Goal: Check status

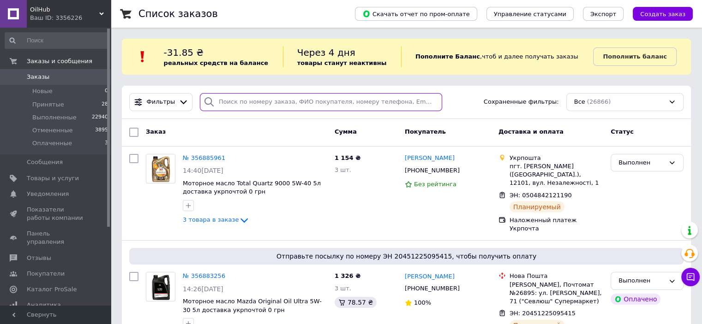
click at [233, 103] on input "search" at bounding box center [321, 102] width 242 height 18
paste input "[PHONE_NUMBER]"
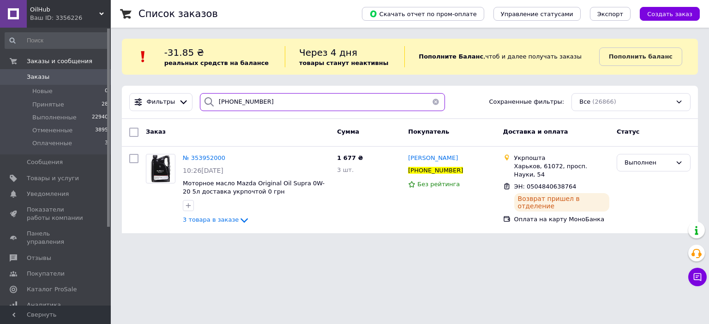
type input "[PHONE_NUMBER]"
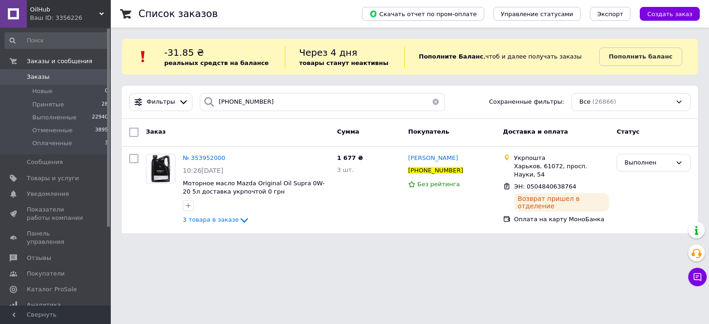
click at [102, 10] on div "OilHub Ваш ID: 3356226" at bounding box center [69, 14] width 84 height 28
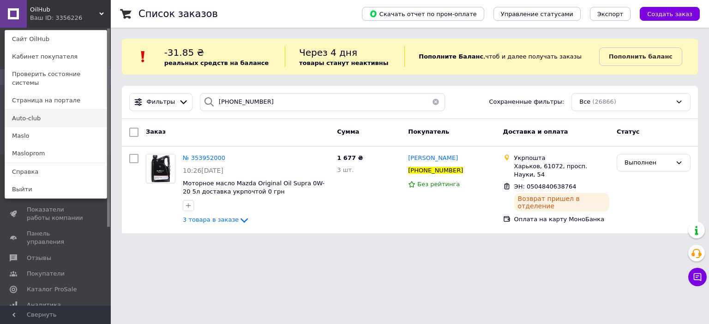
click at [38, 112] on link "Auto-club" at bounding box center [56, 119] width 102 height 18
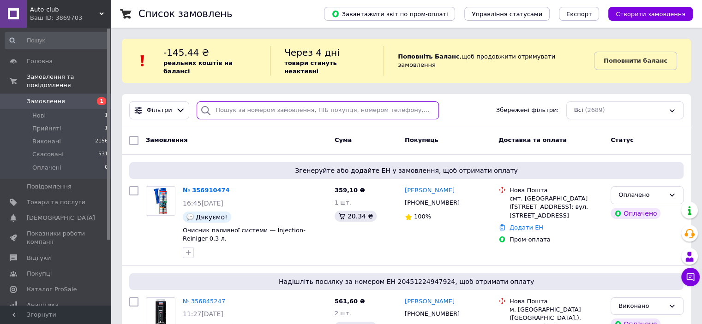
click at [224, 102] on input "search" at bounding box center [318, 111] width 242 height 18
paste input "[PHONE_NUMBER]"
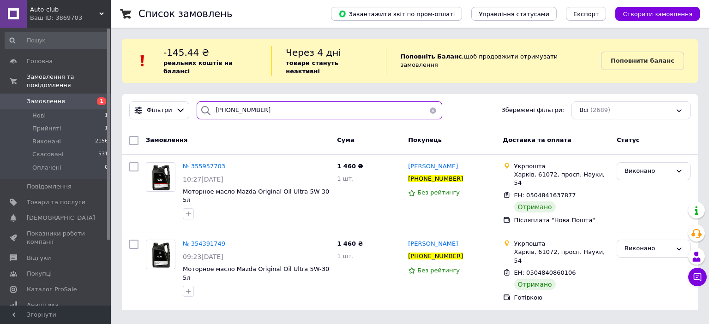
type input "[PHONE_NUMBER]"
click at [102, 12] on icon at bounding box center [101, 14] width 5 height 5
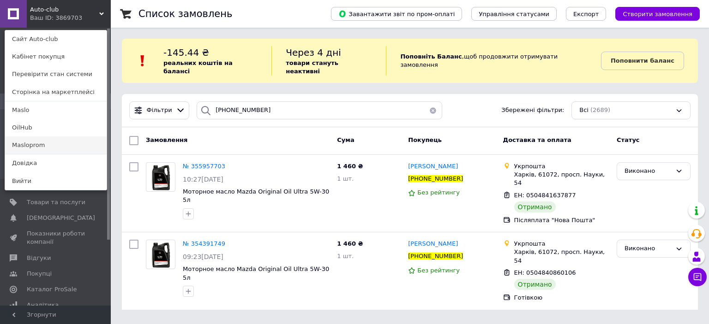
click at [35, 142] on link "Masloprom" at bounding box center [56, 146] width 102 height 18
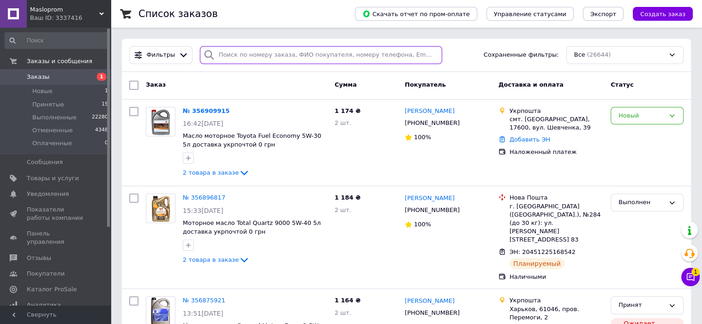
click at [234, 49] on input "search" at bounding box center [321, 55] width 242 height 18
paste input "+380985927691"
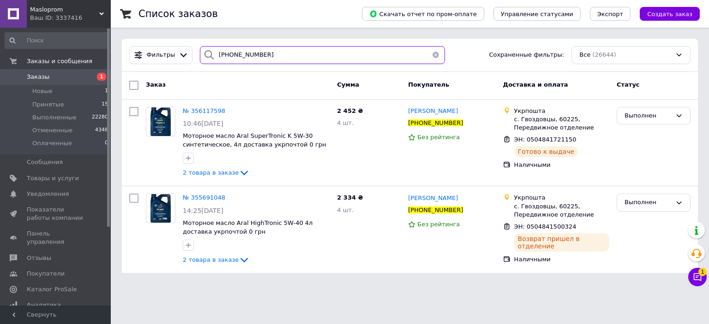
type input "+380985927691"
